Goal: Information Seeking & Learning: Learn about a topic

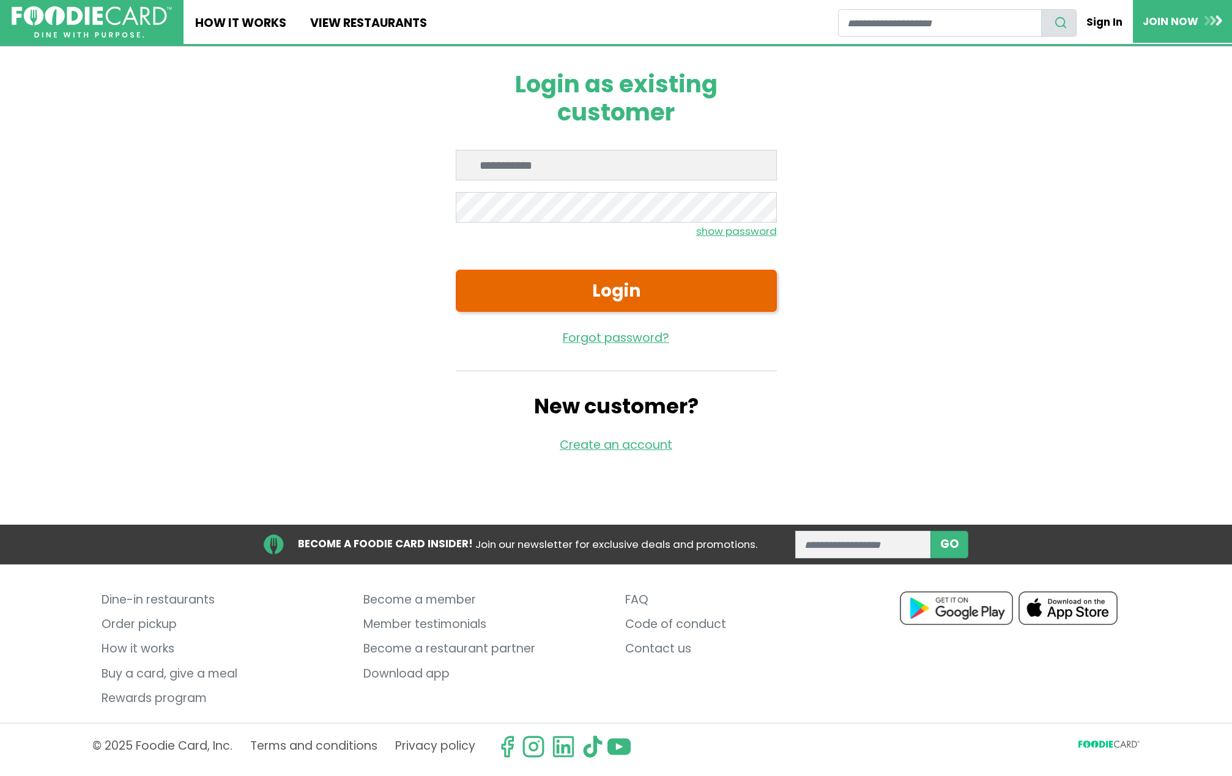
type input "**********"
click at [608, 288] on button "Login" at bounding box center [616, 291] width 321 height 42
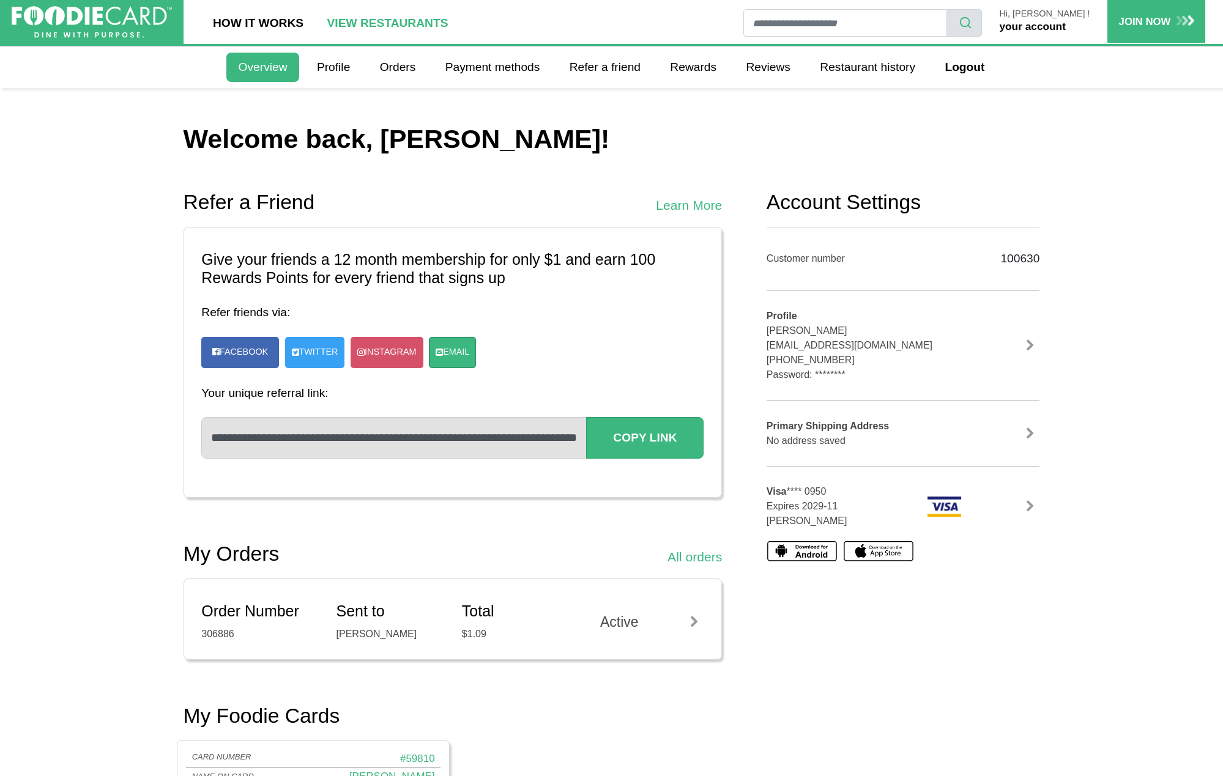
click at [366, 22] on link "View restaurants" at bounding box center [387, 22] width 144 height 44
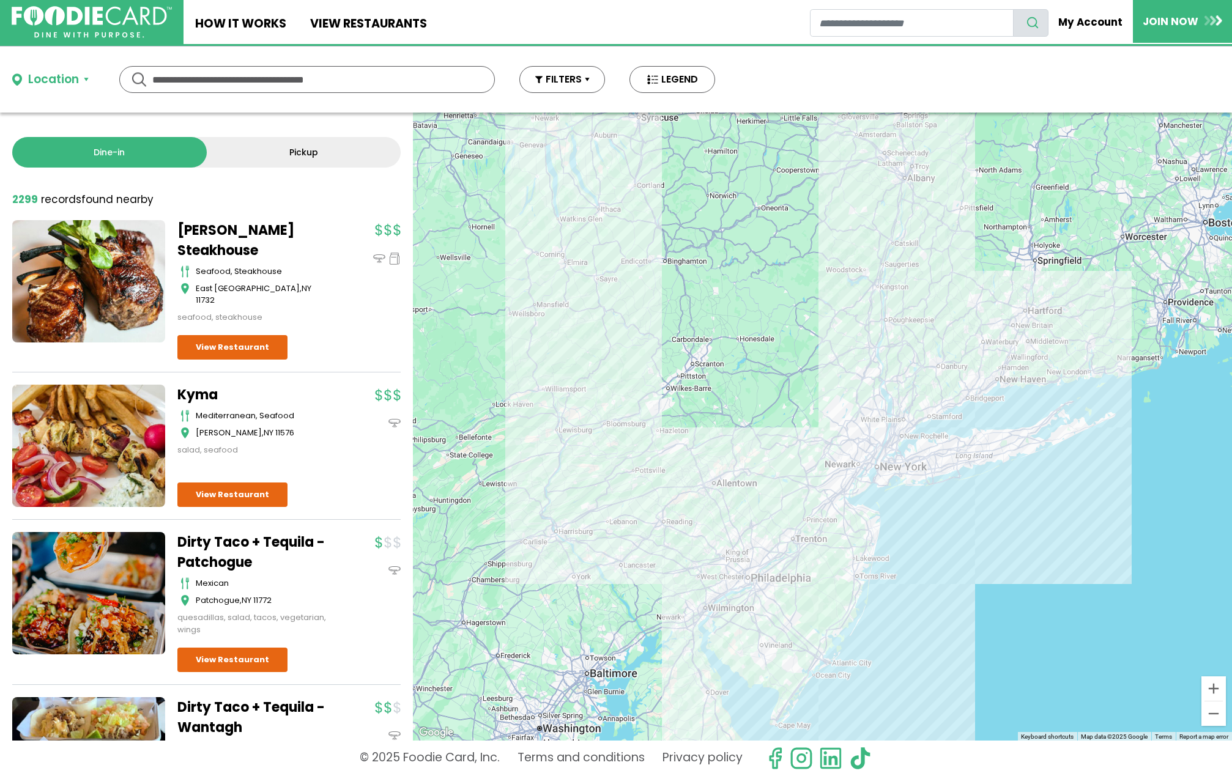
click at [326, 80] on input "text" at bounding box center [307, 80] width 310 height 26
type input "**********"
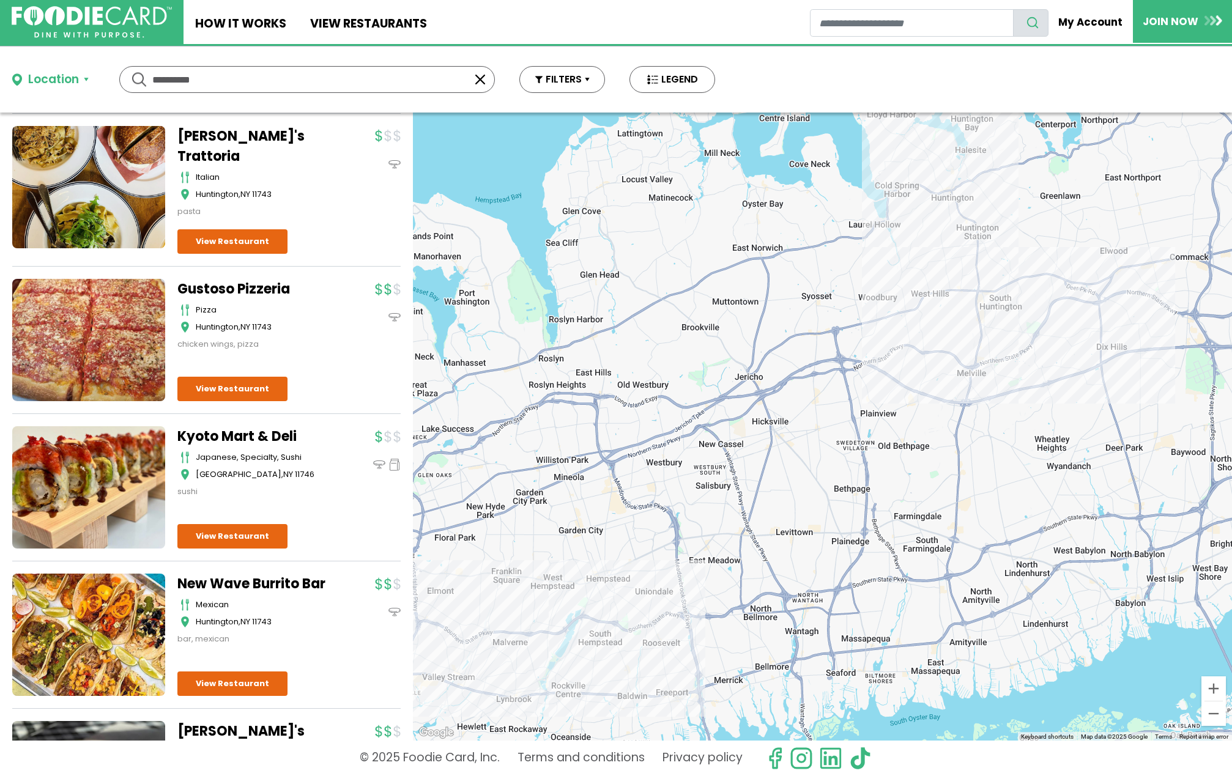
scroll to position [3130, 0]
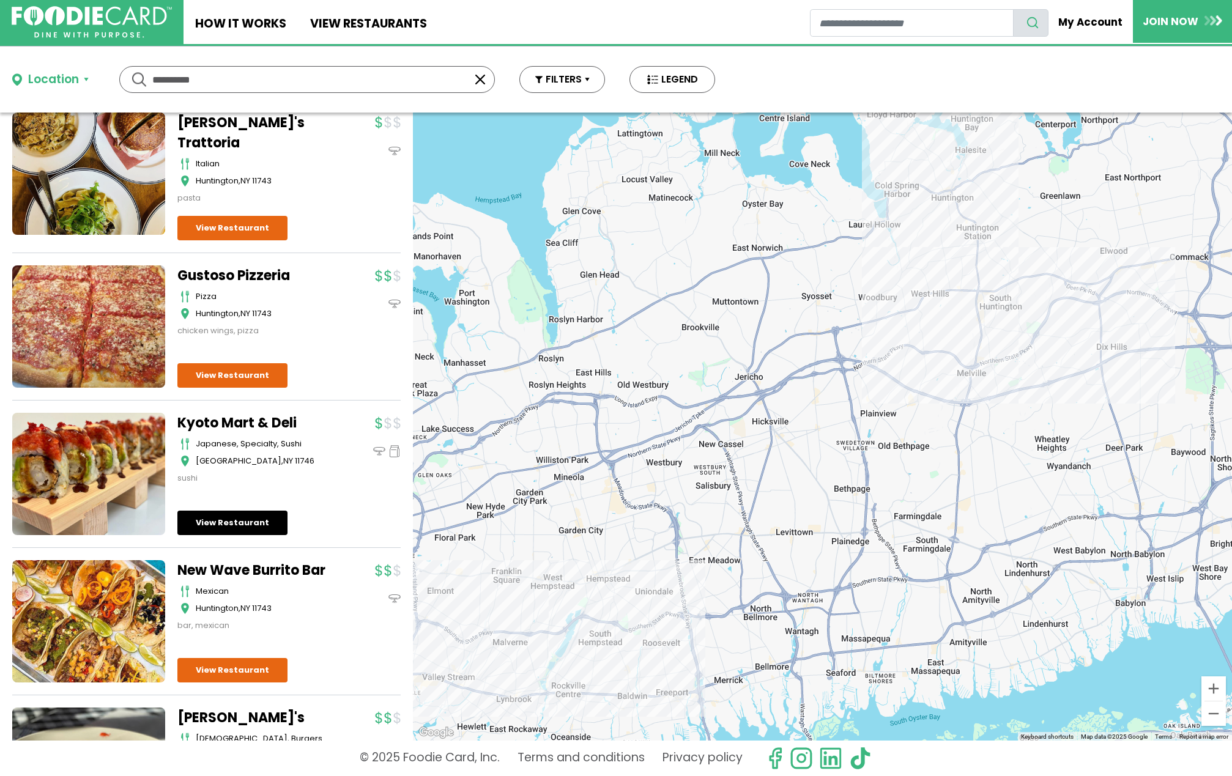
click at [226, 511] on link "View Restaurant" at bounding box center [232, 523] width 110 height 24
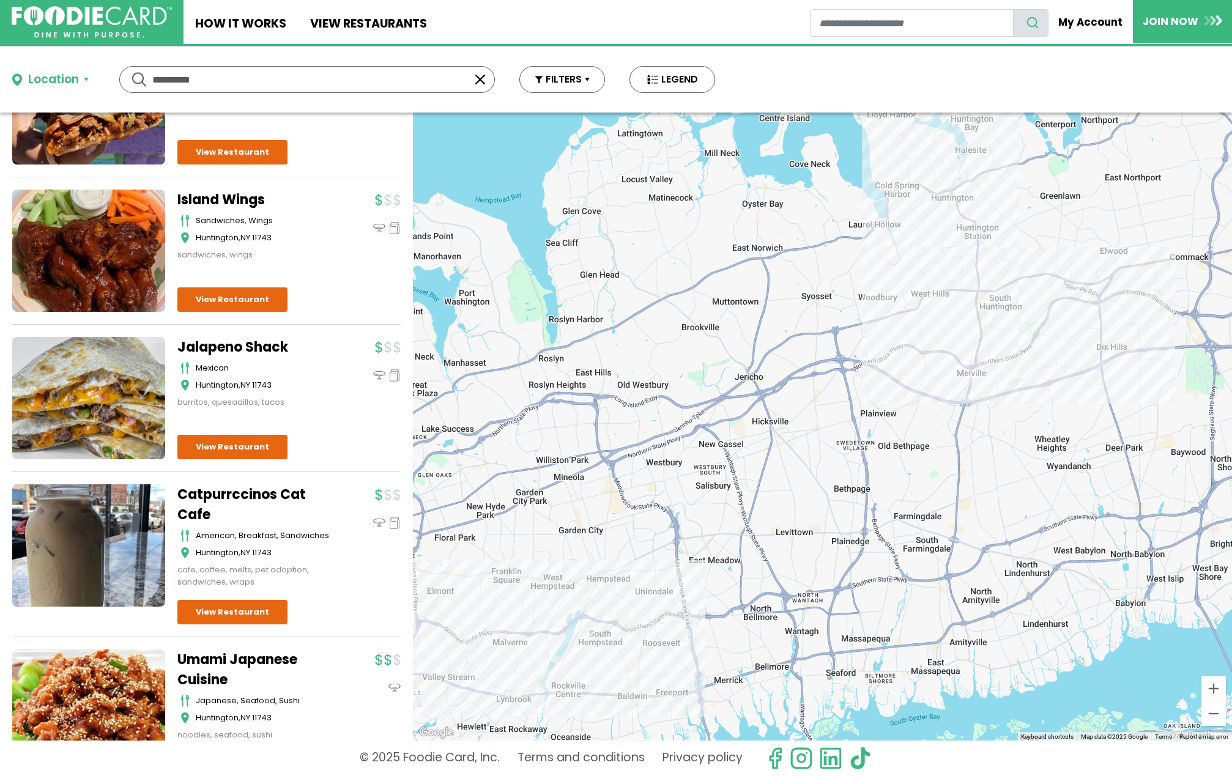
scroll to position [4107, 0]
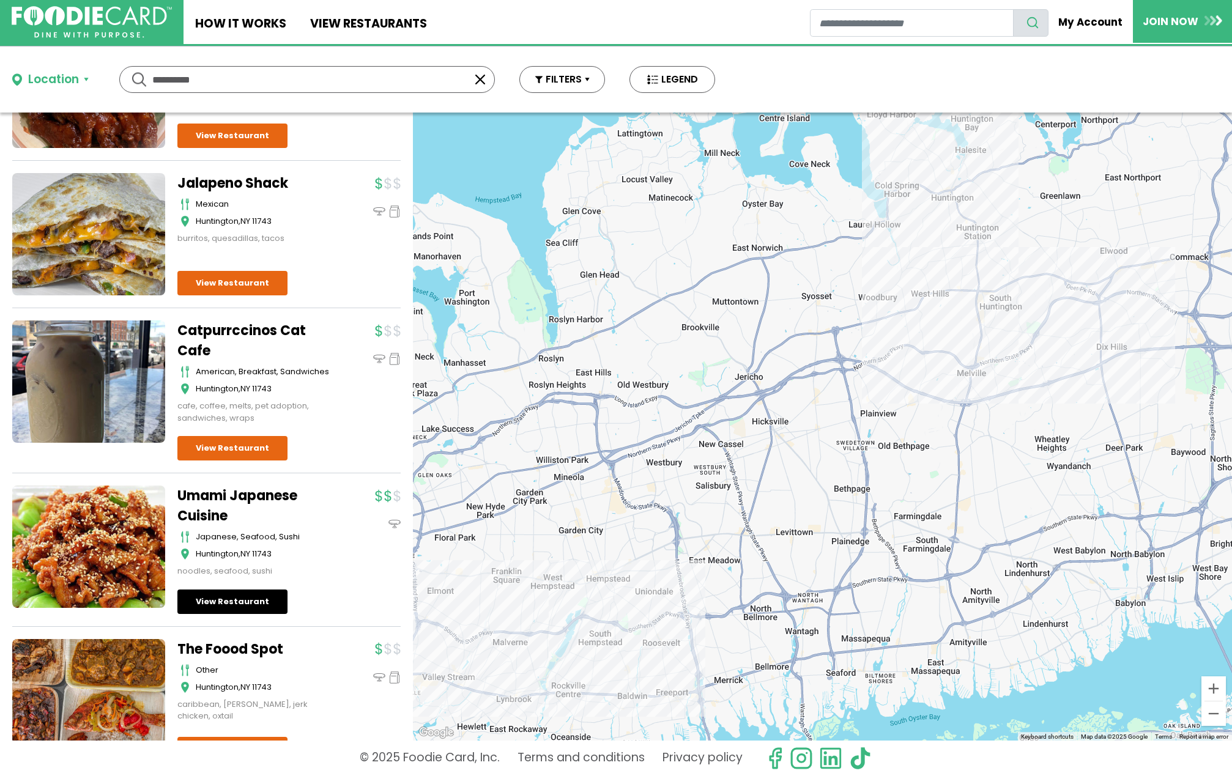
click at [235, 593] on link "View Restaurant" at bounding box center [232, 602] width 110 height 24
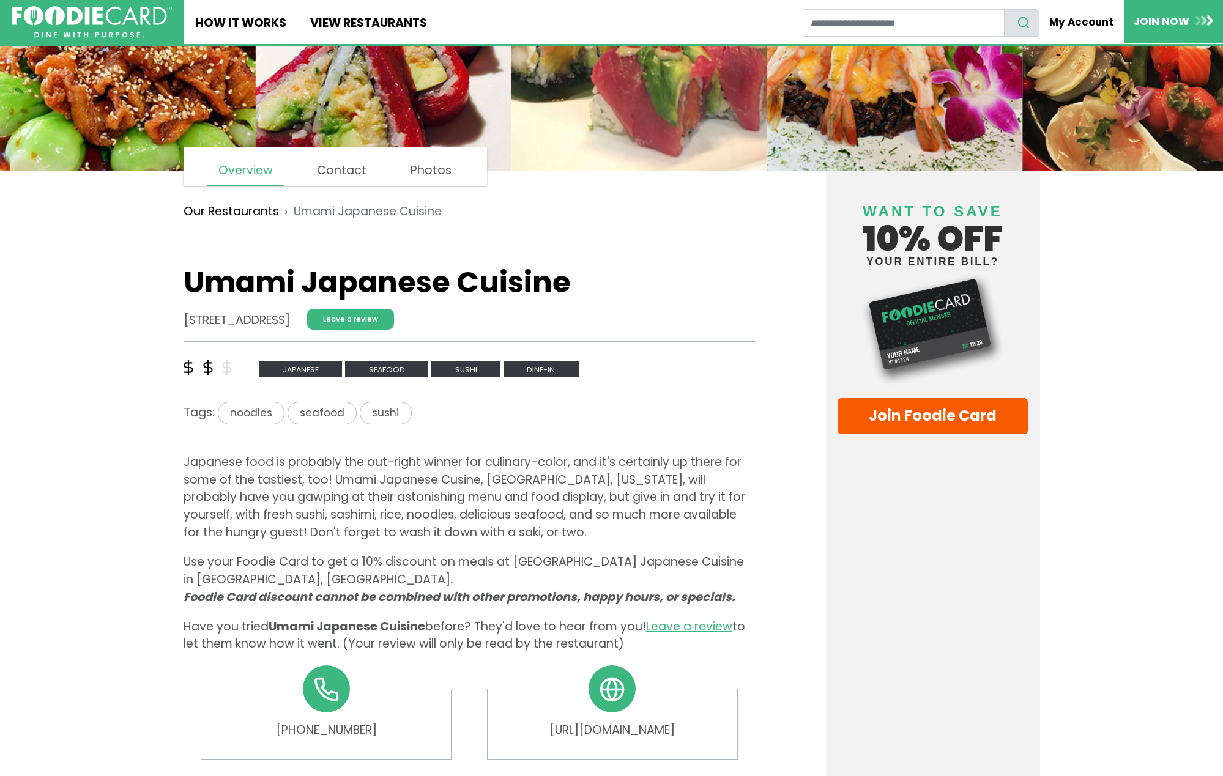
scroll to position [140, 0]
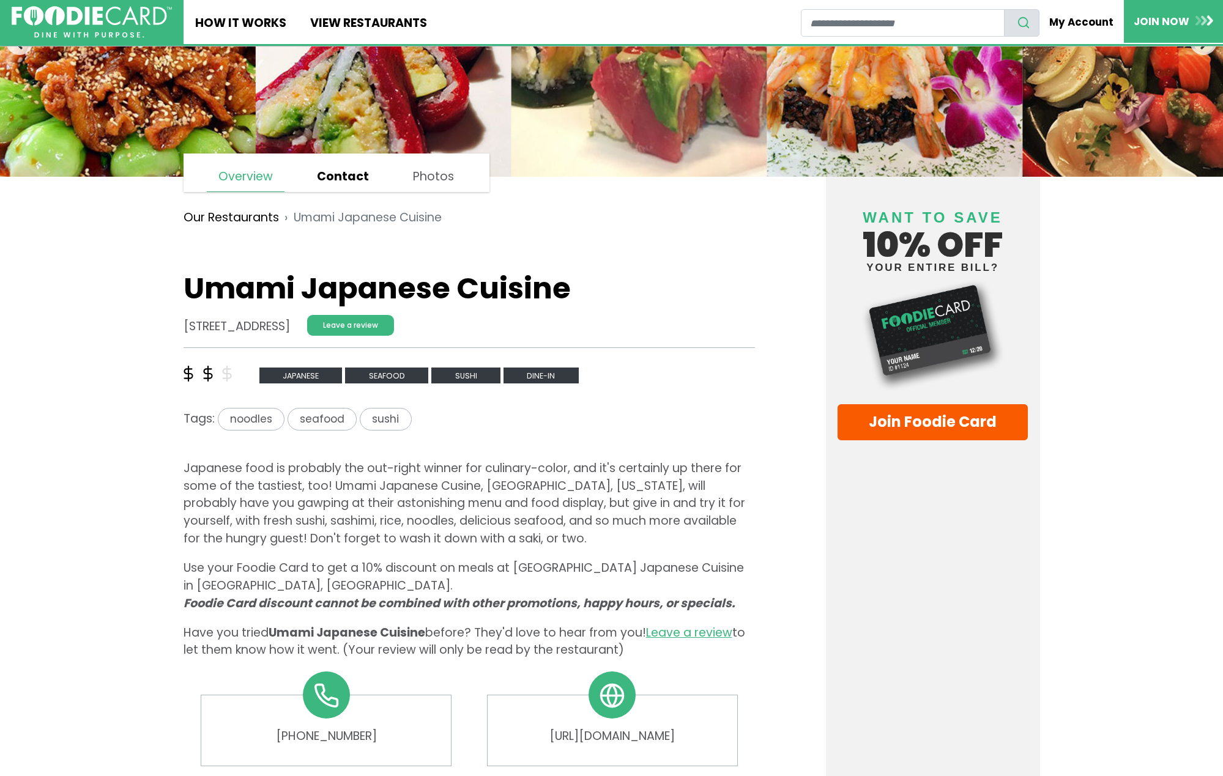
click at [340, 177] on link "Contact" at bounding box center [342, 176] width 75 height 29
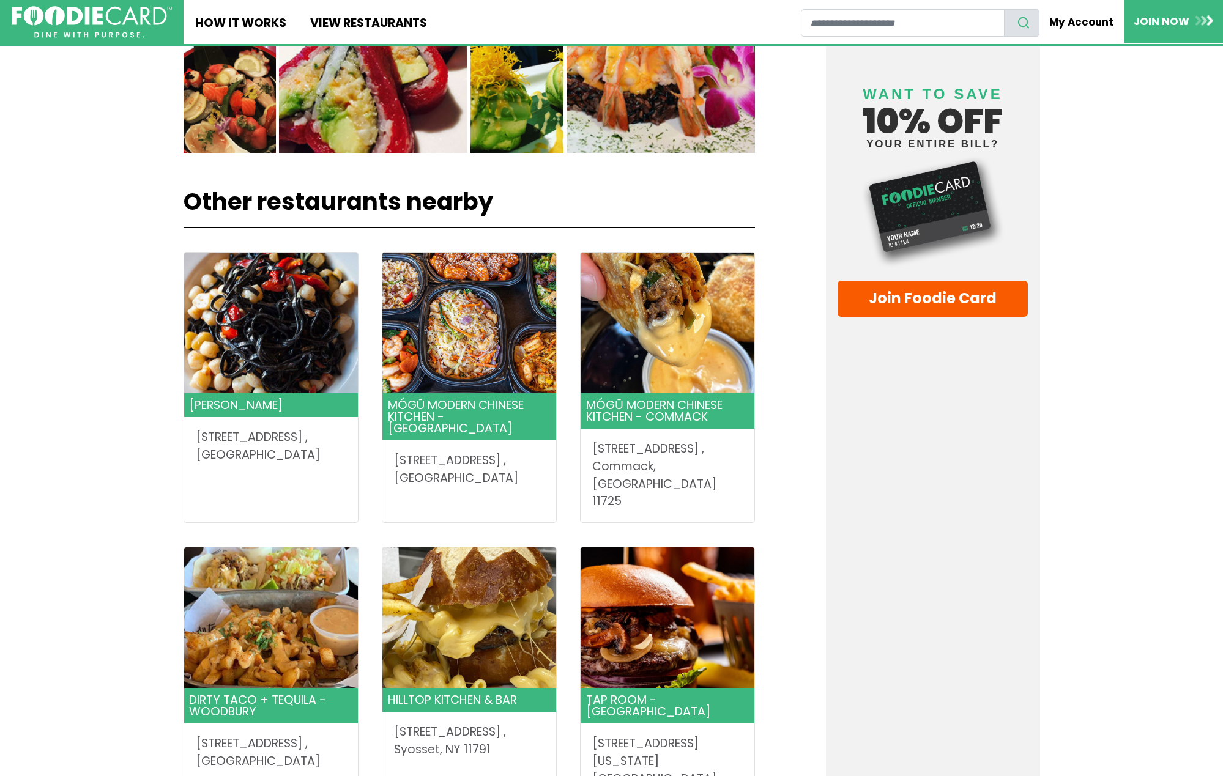
scroll to position [1379, 0]
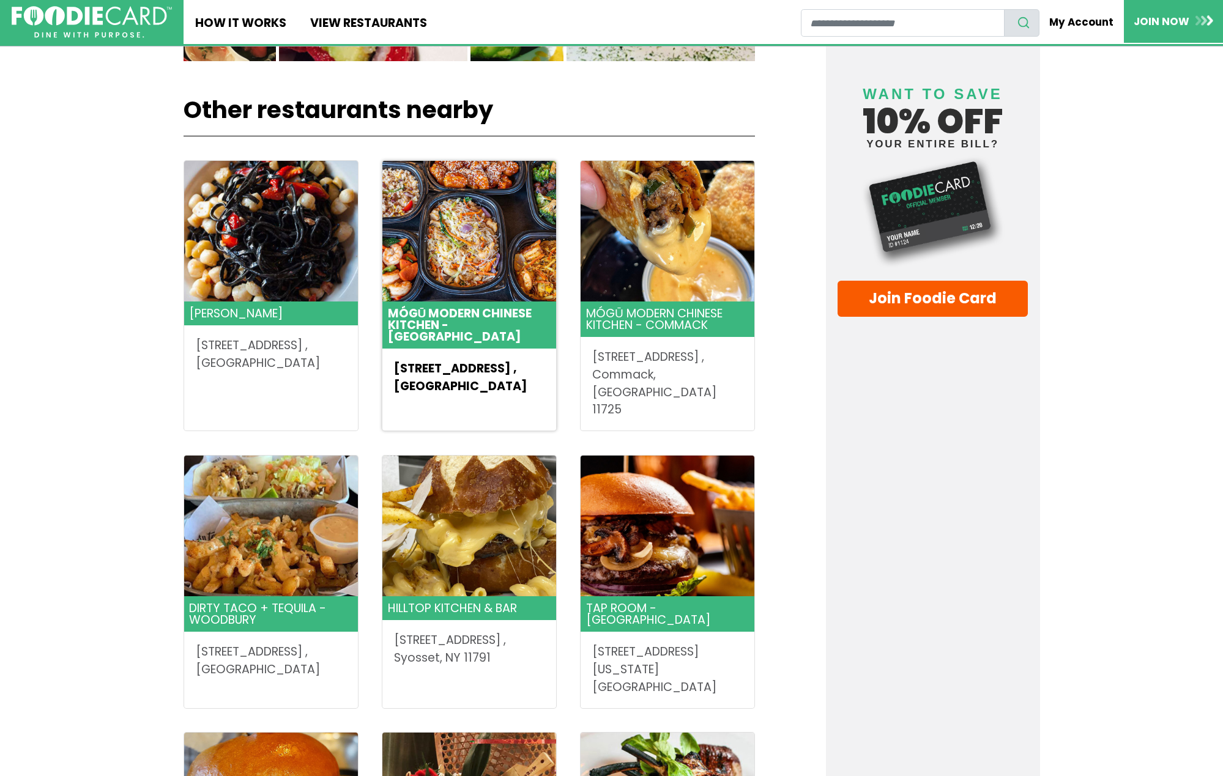
click at [436, 317] on header "MÓGŪ Modern Chinese Kitchen - [GEOGRAPHIC_DATA]" at bounding box center [469, 325] width 174 height 47
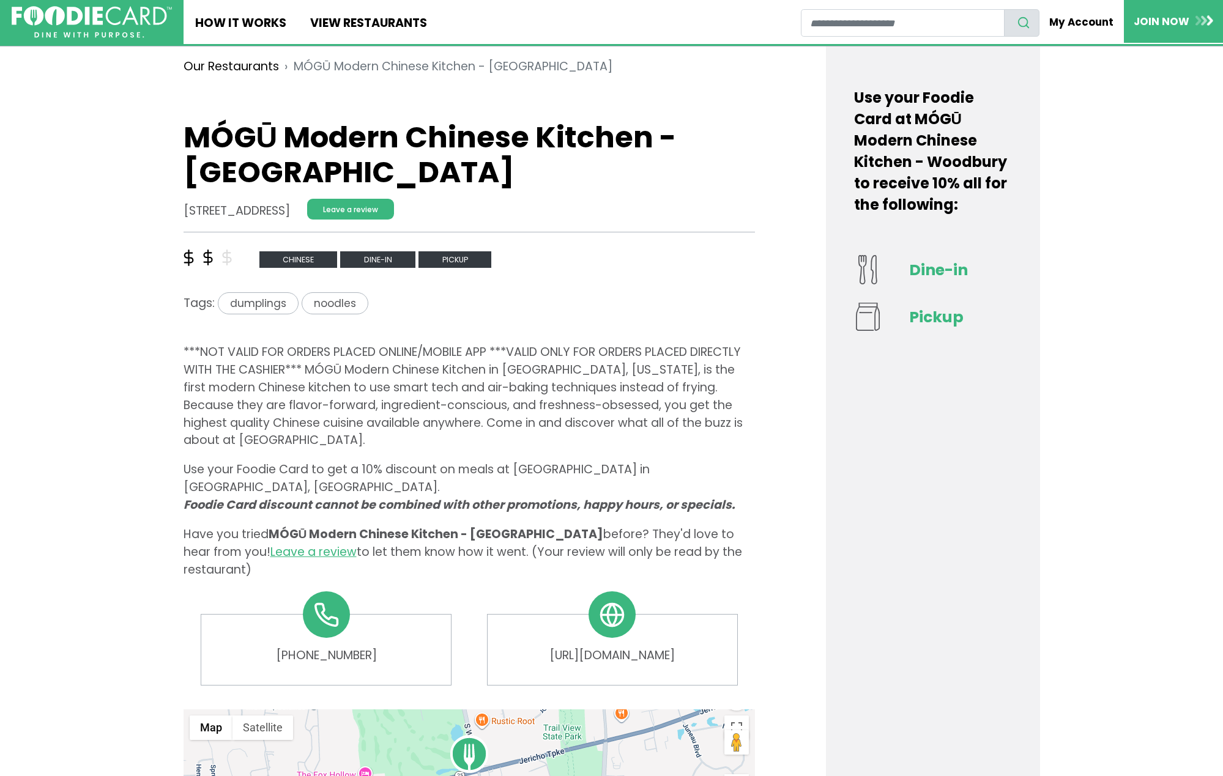
scroll to position [311, 0]
